Goal: Information Seeking & Learning: Understand process/instructions

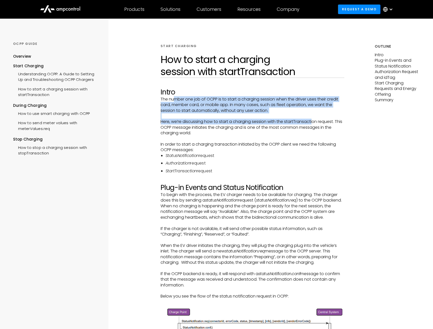
drag, startPoint x: 176, startPoint y: 99, endPoint x: 313, endPoint y: 124, distance: 139.3
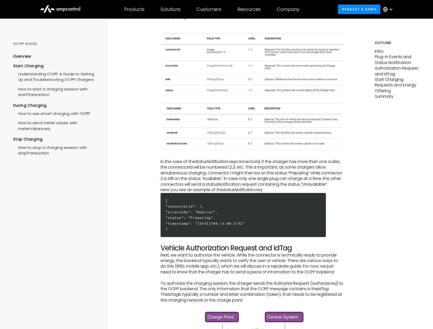
scroll to position [411, 0]
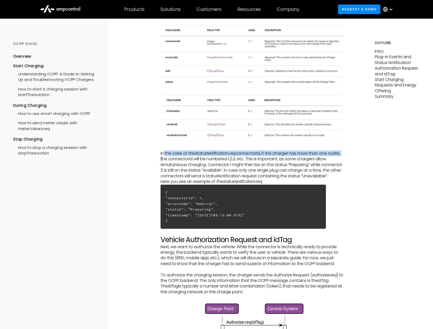
drag, startPoint x: 164, startPoint y: 155, endPoint x: 345, endPoint y: 156, distance: 181.2
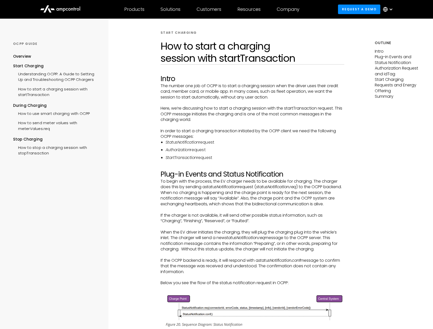
scroll to position [0, 0]
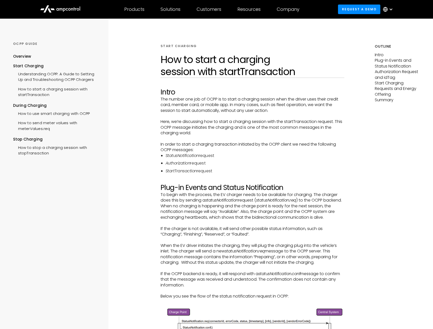
click at [220, 156] on li "StatusNotification request" at bounding box center [255, 156] width 179 height 6
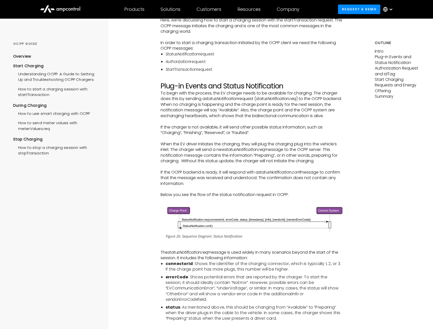
scroll to position [103, 0]
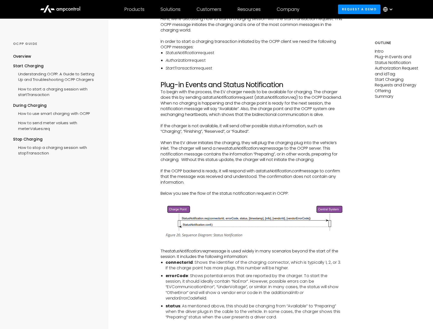
drag, startPoint x: 178, startPoint y: 93, endPoint x: 282, endPoint y: 130, distance: 110.4
drag, startPoint x: 255, startPoint y: 146, endPoint x: 248, endPoint y: 148, distance: 7.5
click at [253, 147] on p "When the EV driver initiates the charging, they will plug the charging plug int…" at bounding box center [253, 151] width 184 height 23
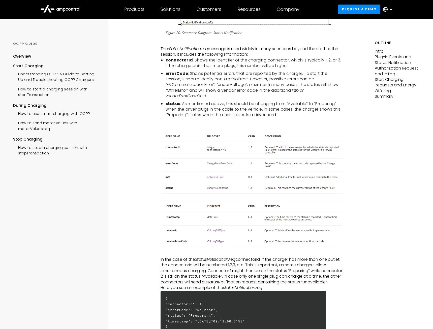
scroll to position [308, 0]
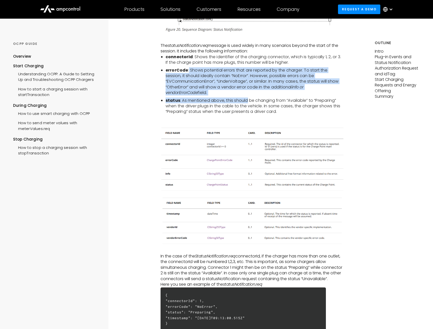
drag, startPoint x: 197, startPoint y: 70, endPoint x: 249, endPoint y: 104, distance: 62.5
click at [248, 104] on ul "connectorId : Shows the identifier of the charging connector, which is typicall…" at bounding box center [253, 84] width 184 height 60
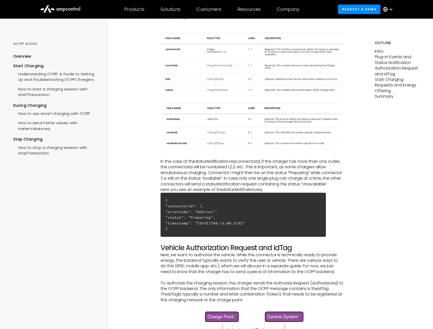
scroll to position [411, 0]
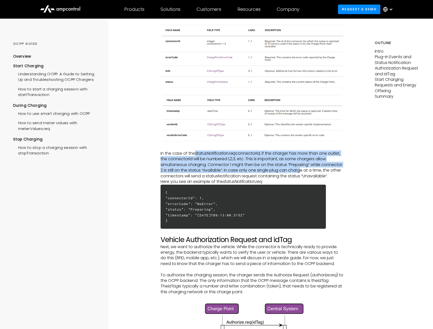
drag, startPoint x: 195, startPoint y: 154, endPoint x: 319, endPoint y: 167, distance: 125.4
click at [322, 168] on p "In the case of the StatusNotification.req connectorId, if the charger has more …" at bounding box center [253, 165] width 184 height 28
drag, startPoint x: 287, startPoint y: 167, endPoint x: 255, endPoint y: 167, distance: 32.0
click at [287, 167] on p "In the case of the StatusNotification.req connectorId, if the charger has more …" at bounding box center [253, 165] width 184 height 28
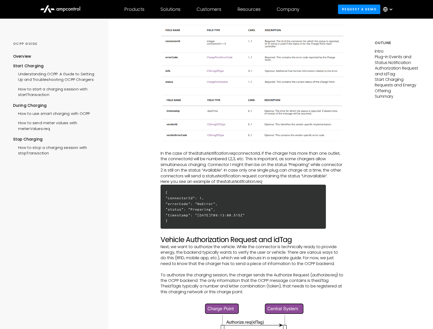
click at [235, 166] on p "In the case of the StatusNotification.req connectorId, if the charger has more …" at bounding box center [253, 165] width 184 height 28
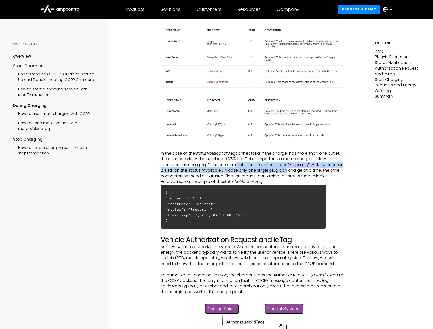
drag, startPoint x: 234, startPoint y: 166, endPoint x: 308, endPoint y: 169, distance: 74.1
click at [308, 169] on p "In the case of the StatusNotification.req connectorId, if the charger has more …" at bounding box center [253, 165] width 184 height 28
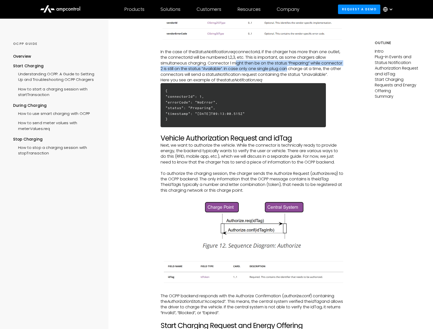
scroll to position [540, 0]
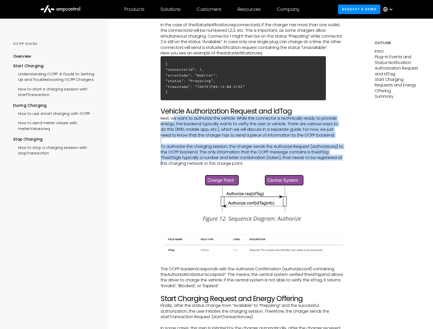
drag, startPoint x: 174, startPoint y: 126, endPoint x: 343, endPoint y: 164, distance: 173.2
click at [343, 164] on div "Intro The number one job of OCPP is to start a charging session when the driver…" at bounding box center [253, 249] width 184 height 1403
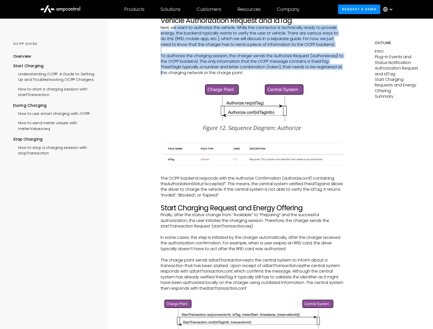
scroll to position [643, 0]
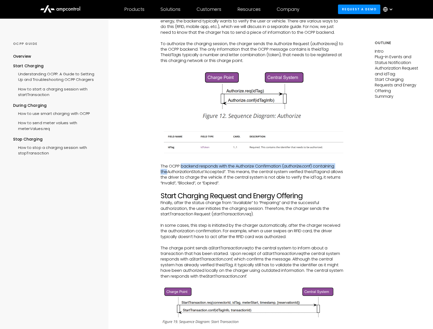
drag, startPoint x: 181, startPoint y: 173, endPoint x: 343, endPoint y: 172, distance: 161.8
click at [343, 172] on p "The OCPP backend responds with the Authorize Confirmation ( authorize.conf ) co…" at bounding box center [253, 175] width 184 height 23
click at [300, 186] on p "The OCPP backend responds with the Authorize Confirmation ( authorize.conf ) co…" at bounding box center [253, 175] width 184 height 23
drag, startPoint x: 176, startPoint y: 178, endPoint x: 348, endPoint y: 177, distance: 172.4
click at [348, 177] on div "START CHARGING How to start a charging session with startTransaction Intro The …" at bounding box center [252, 125] width 245 height 1498
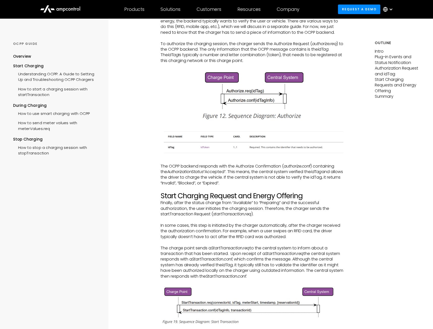
click at [348, 177] on div "START CHARGING How to start a charging session with startTransaction Intro The …" at bounding box center [252, 125] width 245 height 1498
drag, startPoint x: 183, startPoint y: 186, endPoint x: 349, endPoint y: 183, distance: 166.1
click at [349, 183] on div "START CHARGING How to start a charging session with startTransaction Intro The …" at bounding box center [252, 125] width 245 height 1498
click at [350, 184] on div "START CHARGING How to start a charging session with startTransaction Intro The …" at bounding box center [252, 125] width 245 height 1498
drag, startPoint x: 165, startPoint y: 189, endPoint x: 230, endPoint y: 189, distance: 64.3
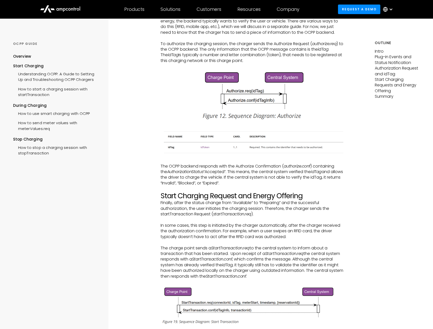
click at [230, 186] on p "The OCPP backend responds with the Authorize Confirmation ( authorize.conf ) co…" at bounding box center [253, 175] width 184 height 23
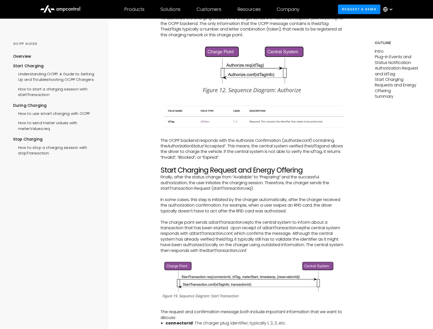
scroll to position [694, 0]
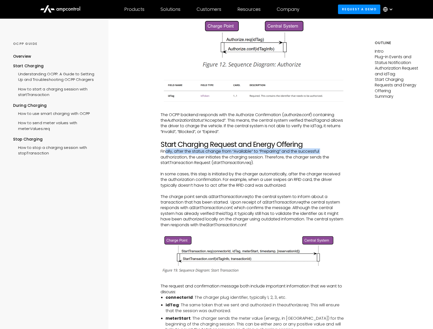
drag, startPoint x: 166, startPoint y: 157, endPoint x: 333, endPoint y: 158, distance: 166.6
click at [333, 158] on p "Finally, after the status change from “Available” to “Preparing” and the succes…" at bounding box center [253, 157] width 184 height 17
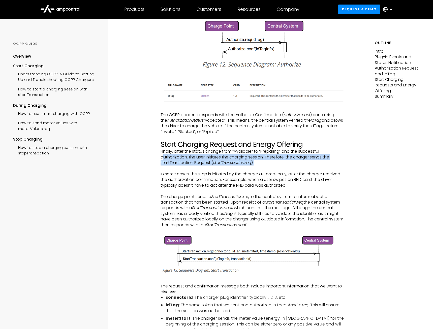
drag, startPoint x: 162, startPoint y: 164, endPoint x: 343, endPoint y: 168, distance: 181.0
click at [343, 166] on p "Finally, after the status change from “Available” to “Preparing” and the succes…" at bounding box center [253, 157] width 184 height 17
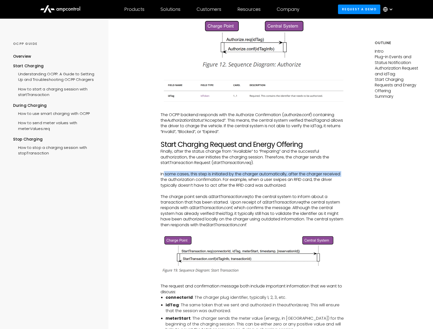
drag, startPoint x: 164, startPoint y: 180, endPoint x: 348, endPoint y: 179, distance: 184.2
click at [348, 179] on div "START CHARGING How to start a charging session with startTransaction Intro The …" at bounding box center [252, 74] width 245 height 1498
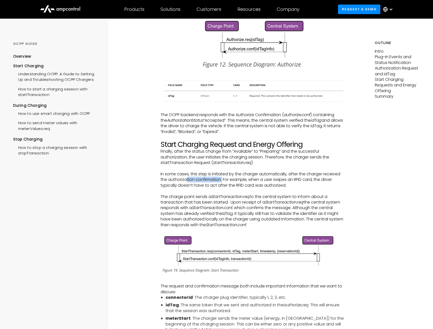
drag, startPoint x: 187, startPoint y: 185, endPoint x: 222, endPoint y: 186, distance: 35.1
click at [222, 186] on p "In some cases, this step is initiated by the charger automatically, after the c…" at bounding box center [253, 179] width 184 height 17
drag, startPoint x: 188, startPoint y: 191, endPoint x: 300, endPoint y: 190, distance: 111.7
click at [300, 188] on p "In some cases, this step is initiated by the charger automatically, after the c…" at bounding box center [253, 179] width 184 height 17
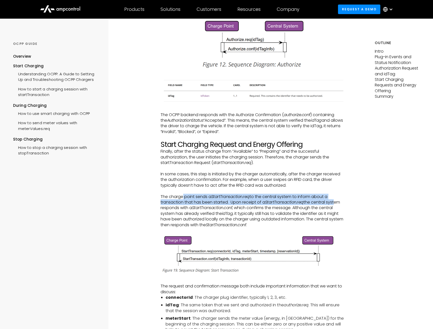
drag, startPoint x: 182, startPoint y: 203, endPoint x: 335, endPoint y: 206, distance: 152.8
click at [335, 206] on p "The charge point sends a StartTransaction.req to the central system to inform a…" at bounding box center [253, 211] width 184 height 34
click at [266, 211] on p "The charge point sends a StartTransaction.req to the central system to inform a…" at bounding box center [253, 211] width 184 height 34
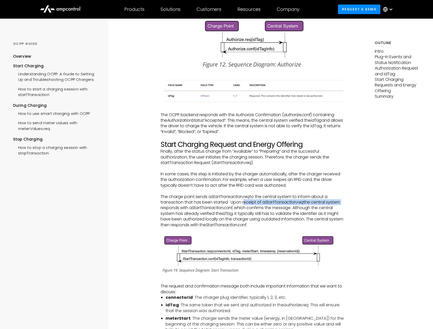
drag, startPoint x: 243, startPoint y: 209, endPoint x: 342, endPoint y: 206, distance: 99.6
click at [342, 206] on p "The charge point sends a StartTransaction.req to the central system to inform a…" at bounding box center [253, 211] width 184 height 34
drag, startPoint x: 161, startPoint y: 215, endPoint x: 340, endPoint y: 215, distance: 178.9
click at [340, 215] on p "The charge point sends a StartTransaction.req to the central system to inform a…" at bounding box center [253, 211] width 184 height 34
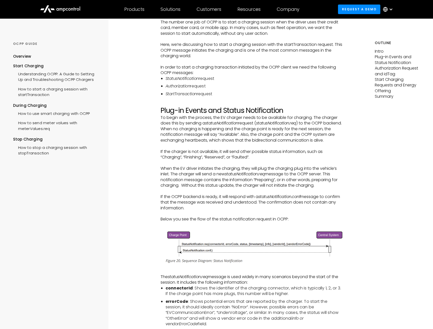
scroll to position [0, 0]
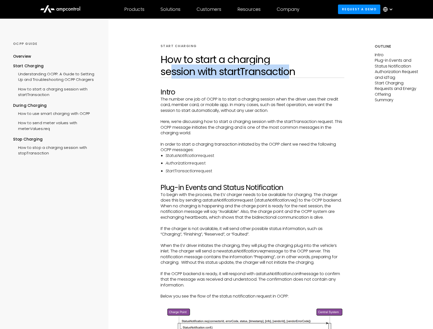
drag, startPoint x: 178, startPoint y: 72, endPoint x: 289, endPoint y: 72, distance: 110.4
click at [289, 72] on h1 "How to start a charging session with startTransaction" at bounding box center [253, 65] width 184 height 24
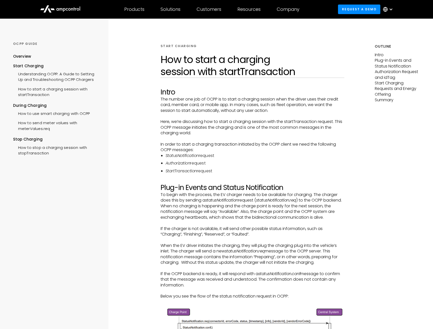
click at [385, 61] on p "Plug-in Events and Status Notification" at bounding box center [397, 63] width 45 height 11
click at [384, 66] on p "Plug-in Events and Status Notification" at bounding box center [397, 63] width 45 height 11
click at [383, 73] on p "Authorization Request and idTag" at bounding box center [397, 74] width 45 height 11
click at [383, 71] on p "Authorization Request and idTag" at bounding box center [397, 74] width 45 height 11
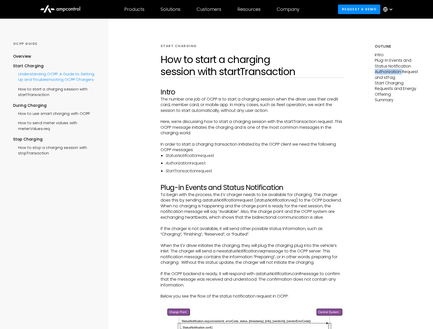
click at [36, 72] on div "Understanding OCPP: A Guide to Setting Up and Troubleshooting OCPP Chargers" at bounding box center [56, 76] width 87 height 15
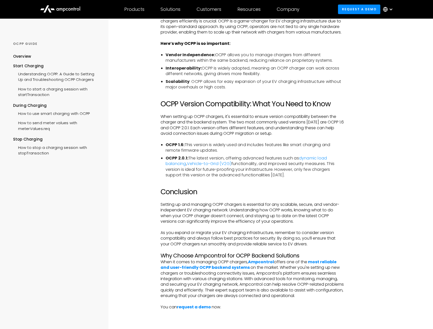
scroll to position [1028, 0]
